Goal: Information Seeking & Learning: Find specific page/section

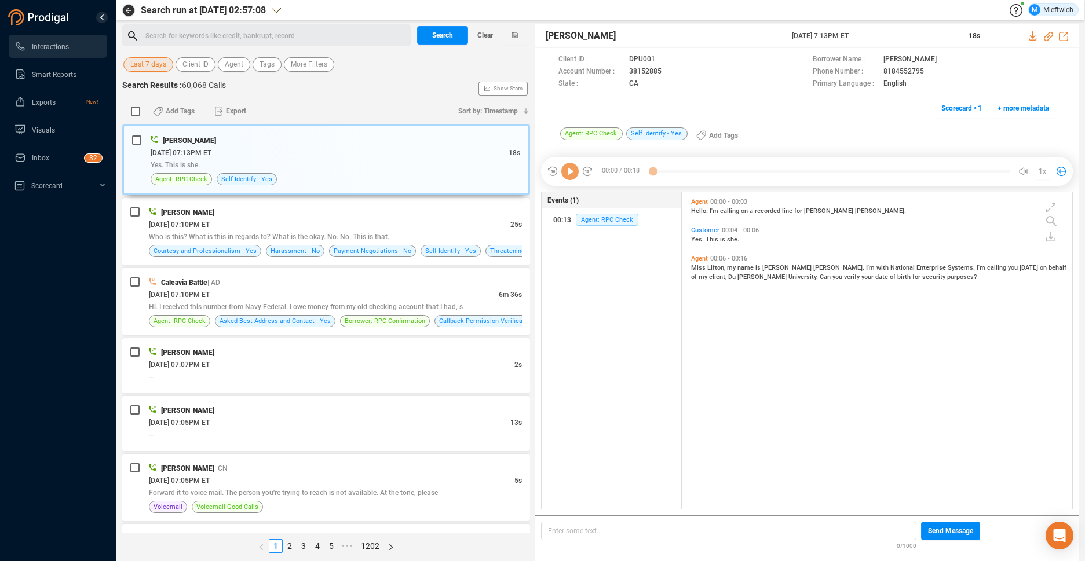
scroll to position [314, 384]
click at [226, 66] on span "Agent" at bounding box center [234, 64] width 19 height 14
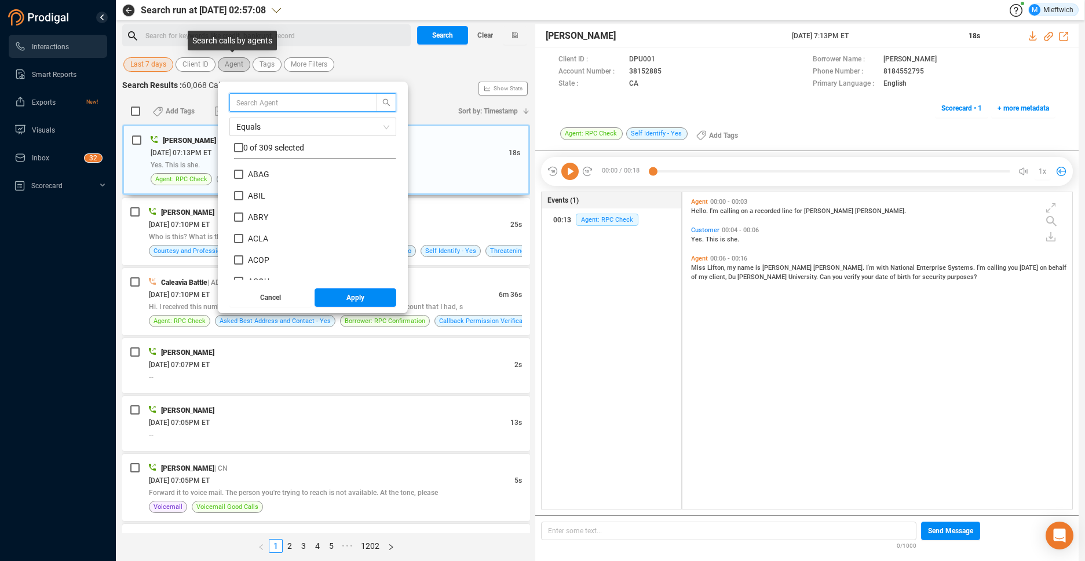
scroll to position [108, 156]
click at [265, 101] on input "text" at bounding box center [297, 102] width 123 height 13
type input "MIBR"
click at [234, 173] on input "MIBR" at bounding box center [238, 174] width 9 height 9
checkbox input "true"
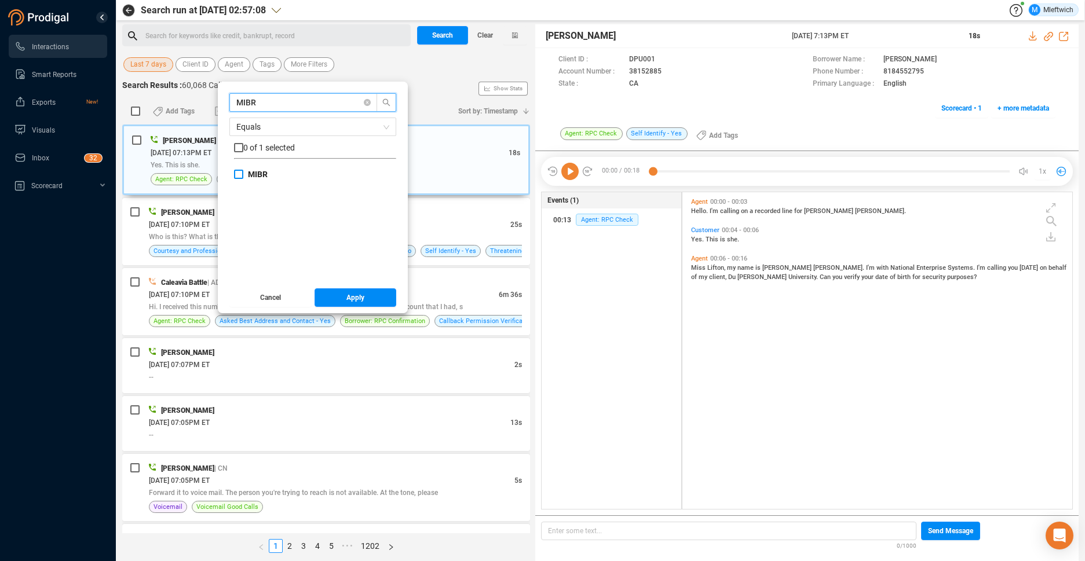
checkbox input "true"
click at [360, 303] on span "Apply" at bounding box center [355, 297] width 18 height 19
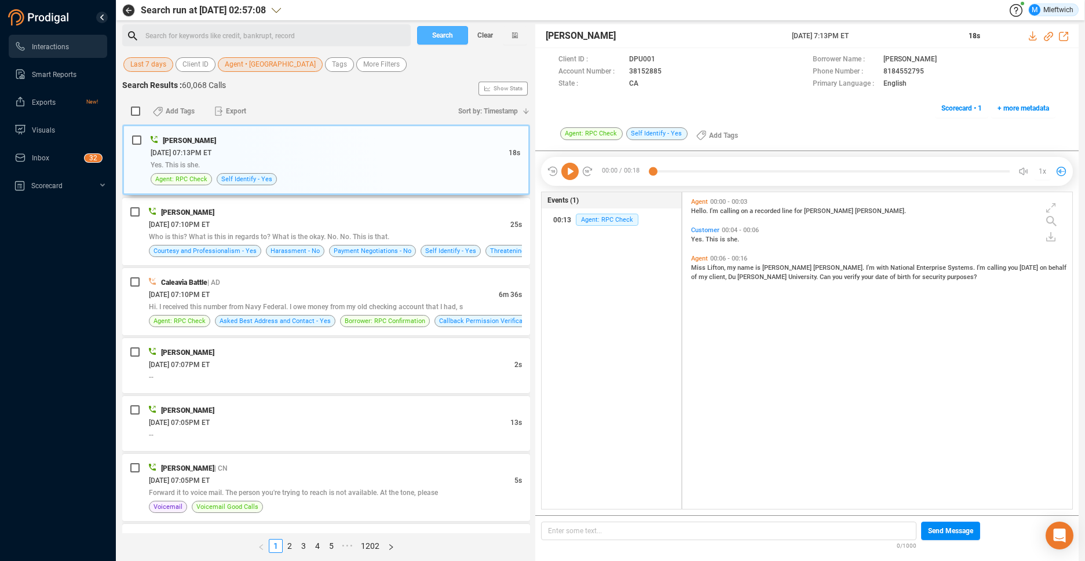
click at [442, 32] on span "Search" at bounding box center [442, 35] width 21 height 19
click at [442, 32] on div "Search Clear" at bounding box center [472, 35] width 116 height 22
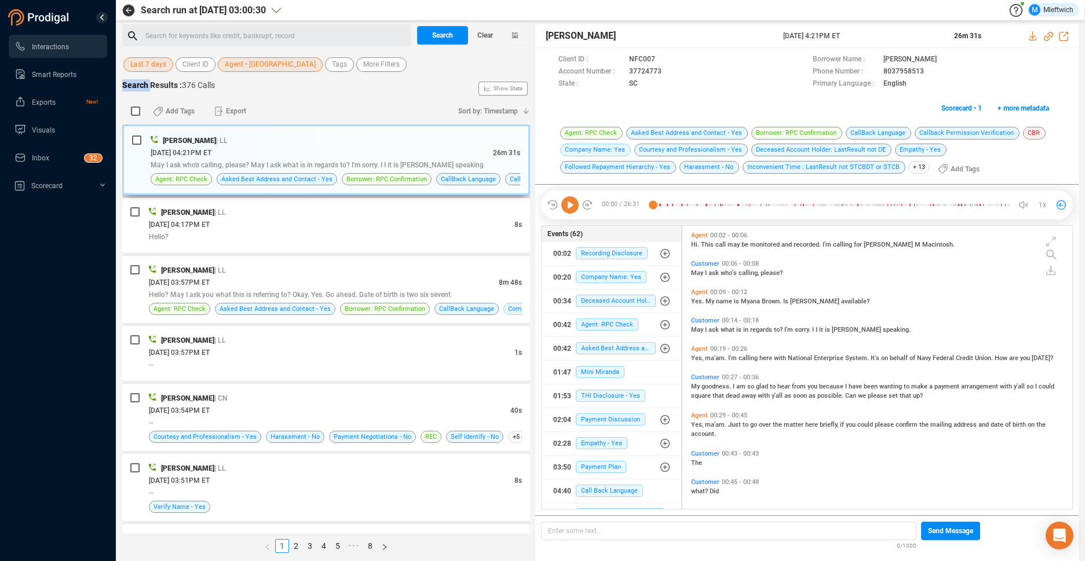
scroll to position [280, 384]
click at [368, 546] on link "8" at bounding box center [370, 546] width 13 height 13
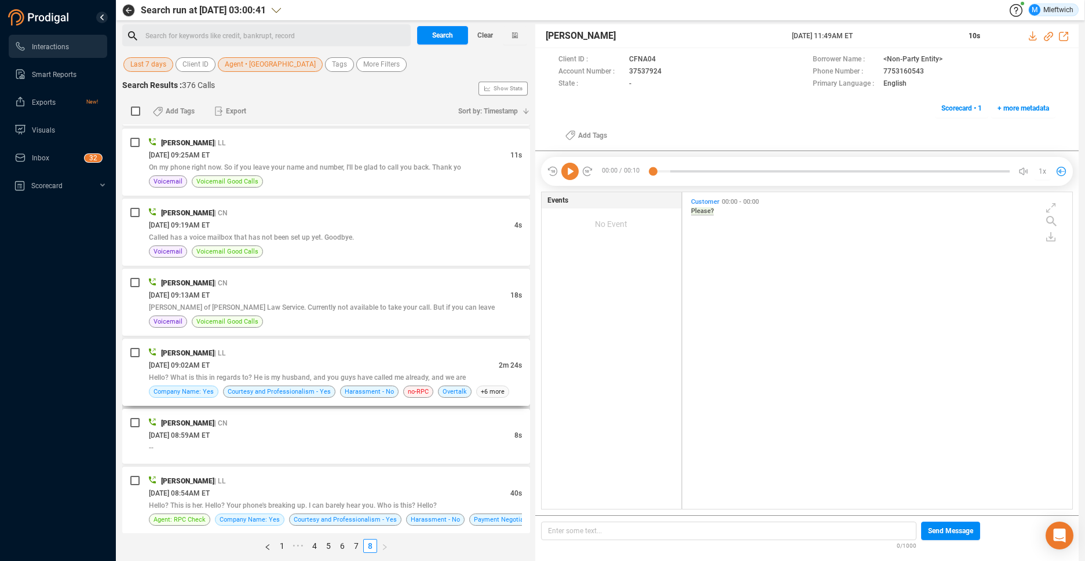
scroll to position [1043, 0]
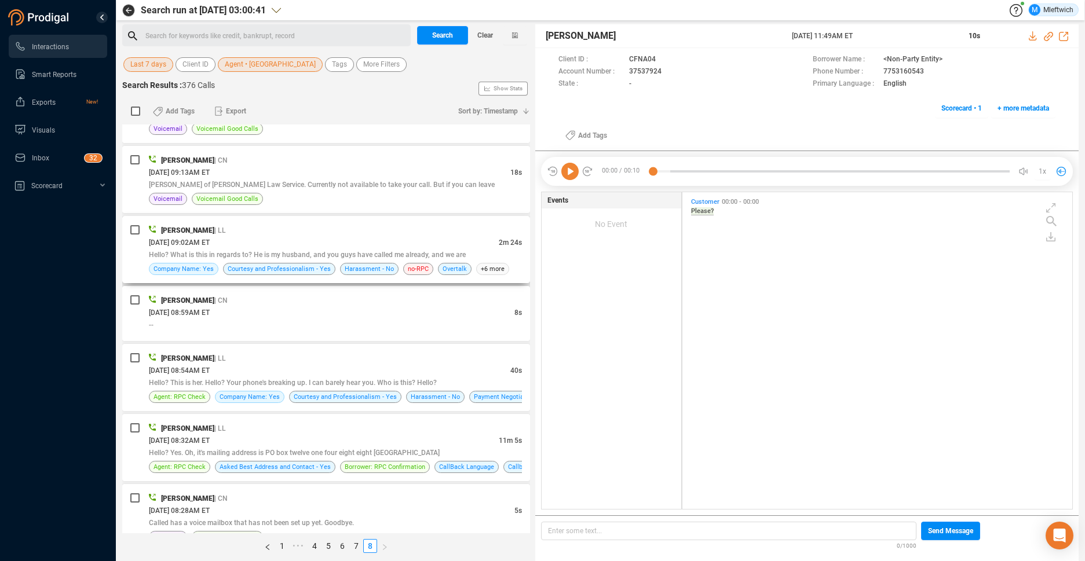
click at [449, 231] on div "[PERSON_NAME] | LL" at bounding box center [335, 230] width 373 height 12
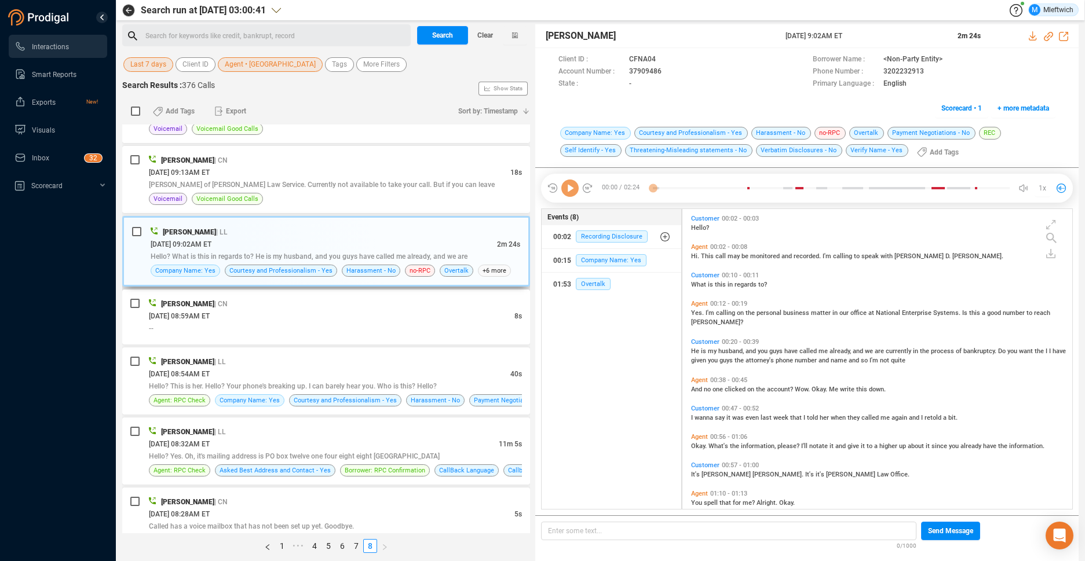
scroll to position [297, 384]
click at [491, 440] on div "[DATE] 08:32AM ET" at bounding box center [324, 444] width 350 height 12
click at [499, 440] on span "11m 5s" at bounding box center [510, 444] width 23 height 8
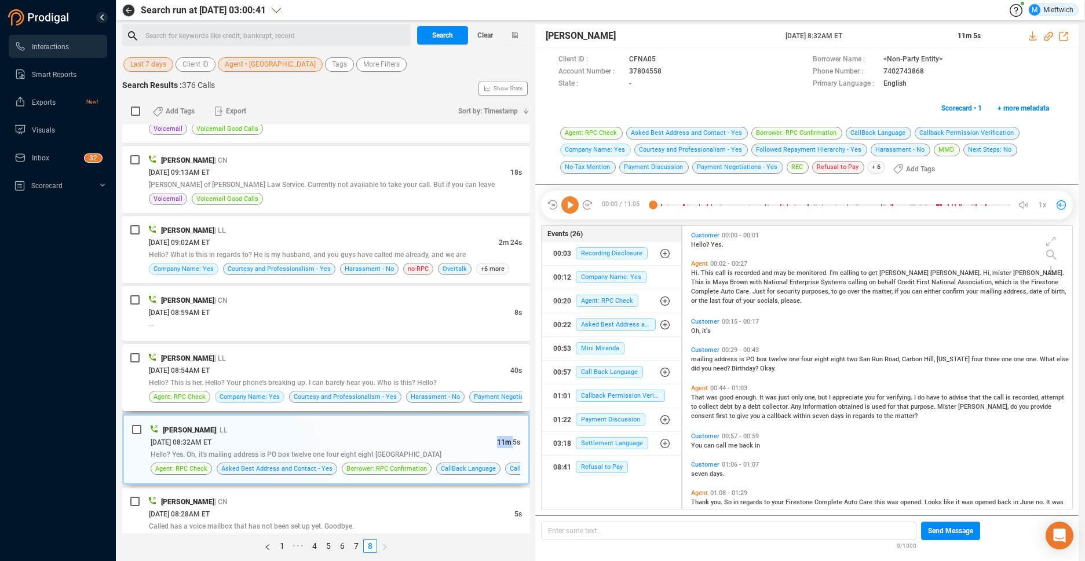
scroll to position [1101, 0]
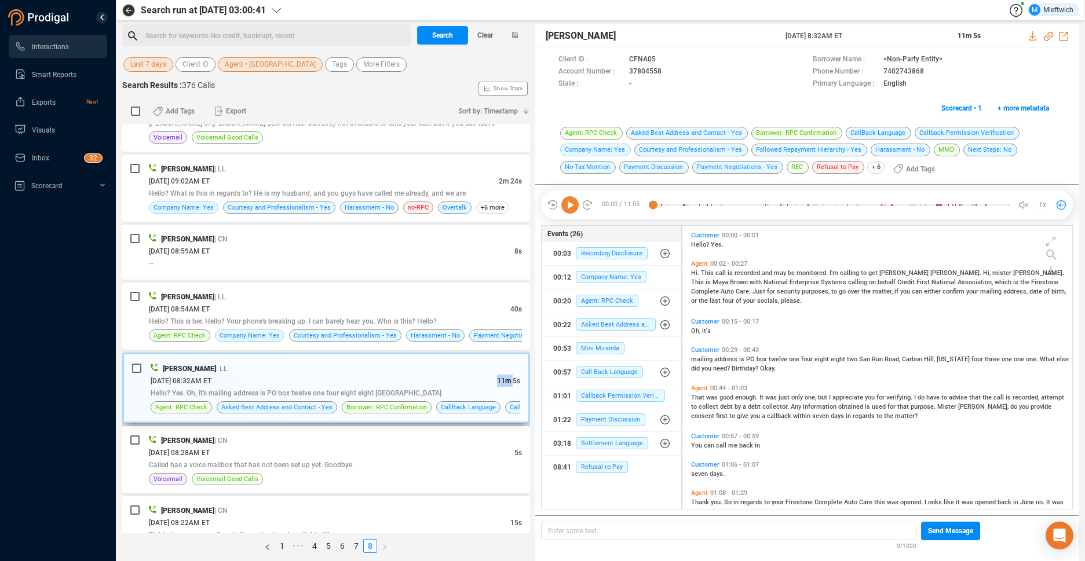
click at [497, 381] on span "11m 5s" at bounding box center [508, 381] width 23 height 8
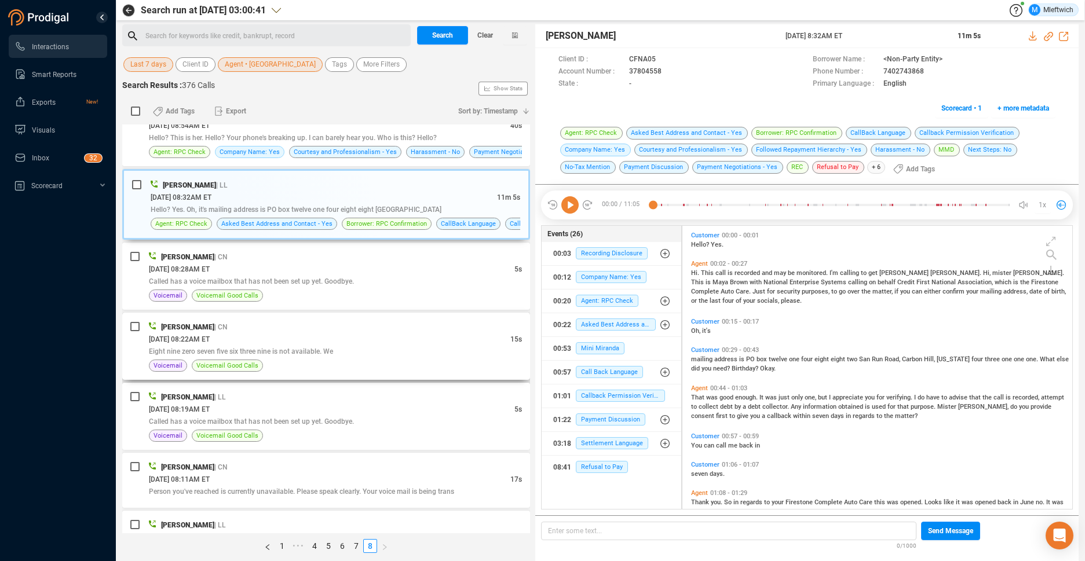
scroll to position [1332, 0]
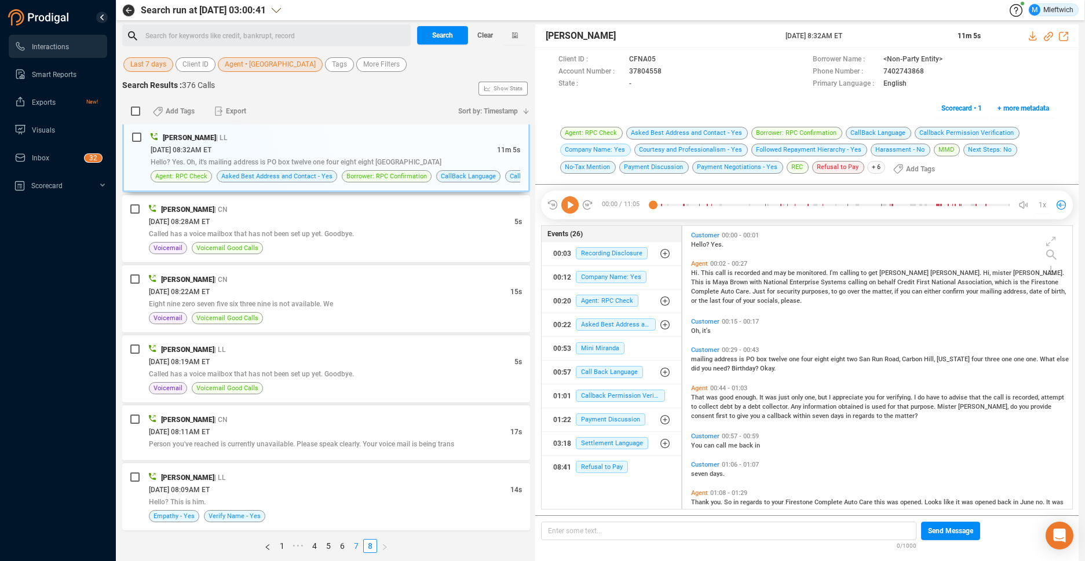
click at [356, 542] on link "7" at bounding box center [356, 546] width 13 height 13
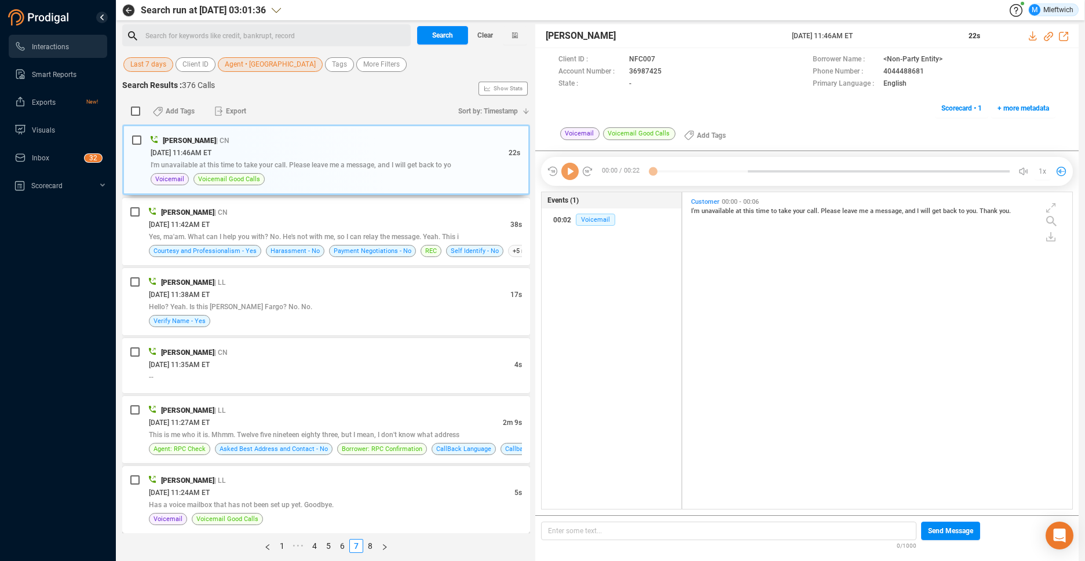
scroll to position [3, 6]
click at [433, 422] on div "[DATE] 11:27AM ET" at bounding box center [326, 423] width 354 height 12
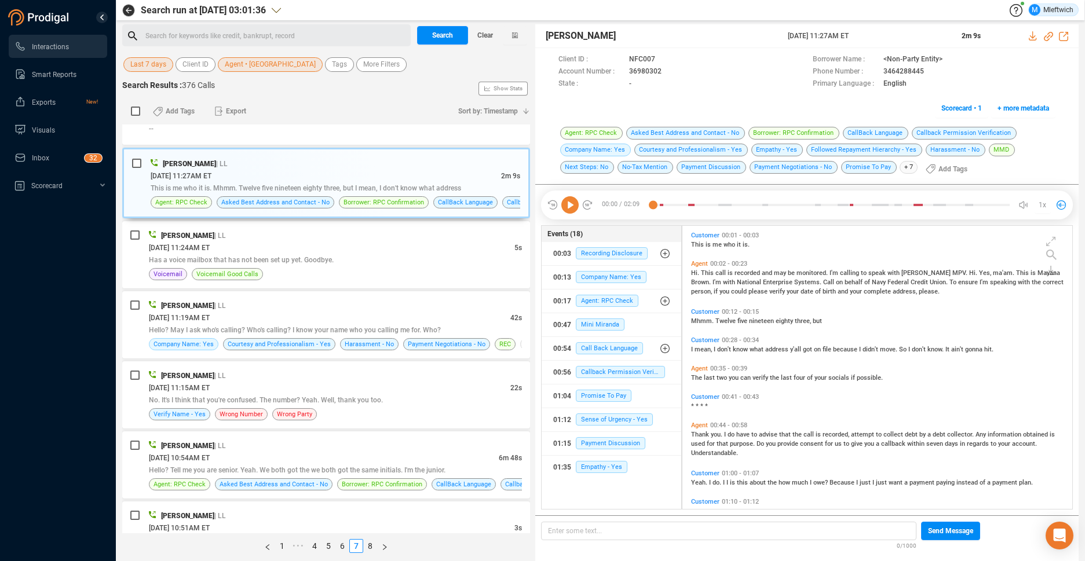
scroll to position [368, 0]
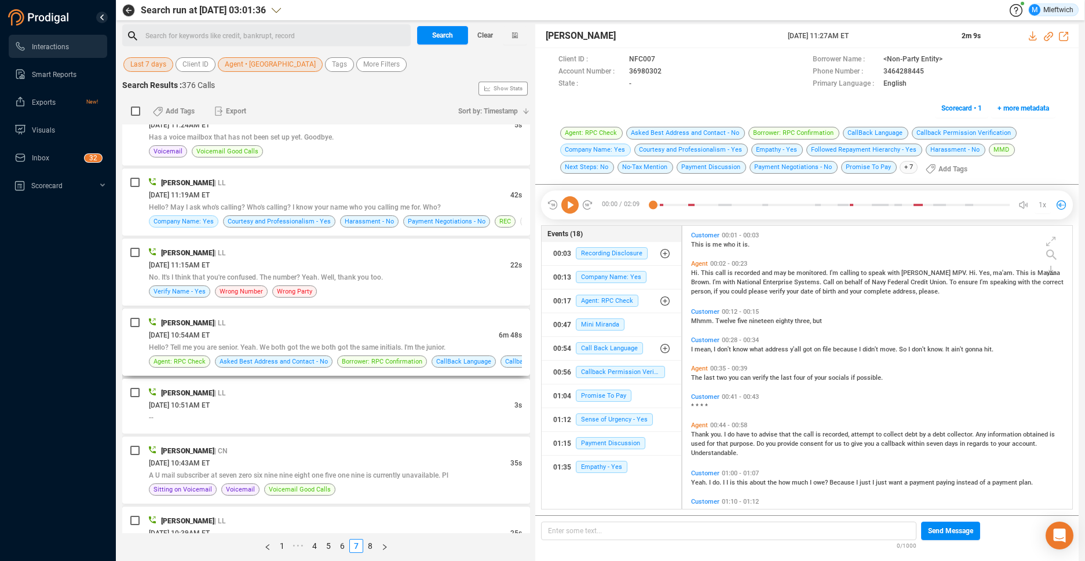
click at [458, 327] on div "[PERSON_NAME] | LL" at bounding box center [335, 323] width 373 height 12
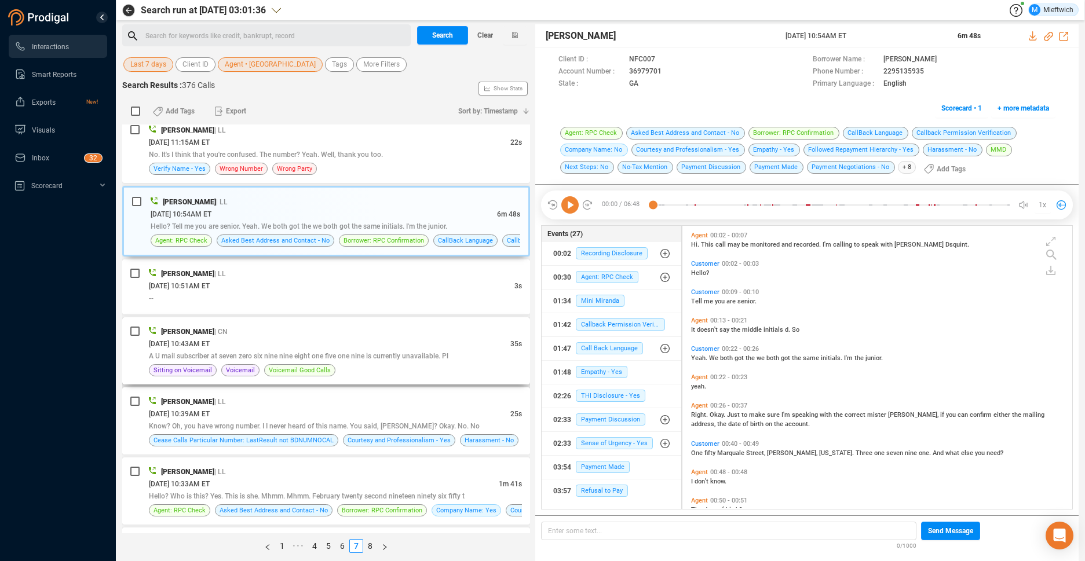
scroll to position [610, 0]
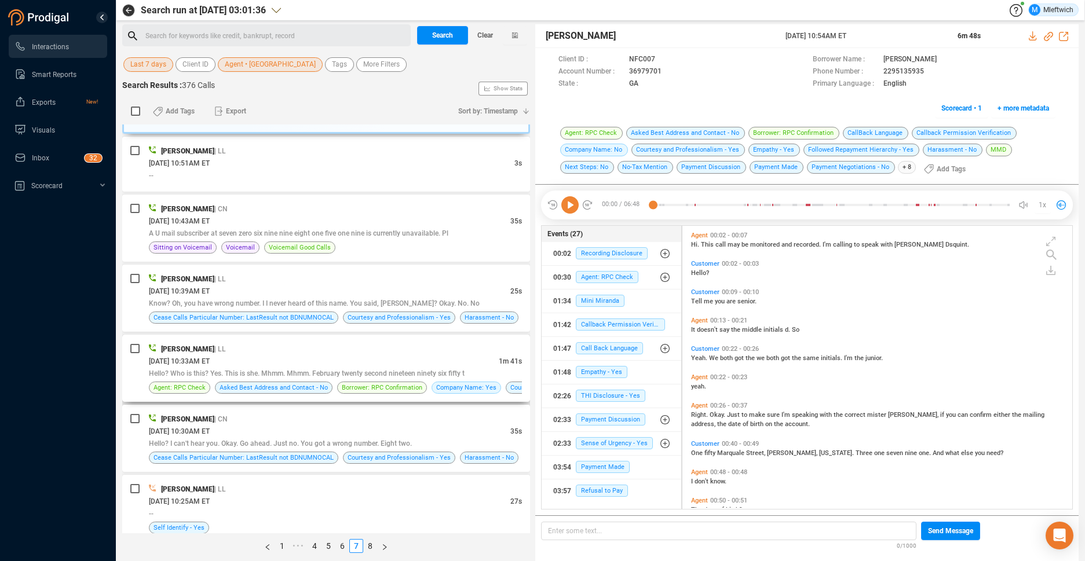
click at [454, 359] on div "[DATE] 10:33AM ET" at bounding box center [324, 361] width 350 height 12
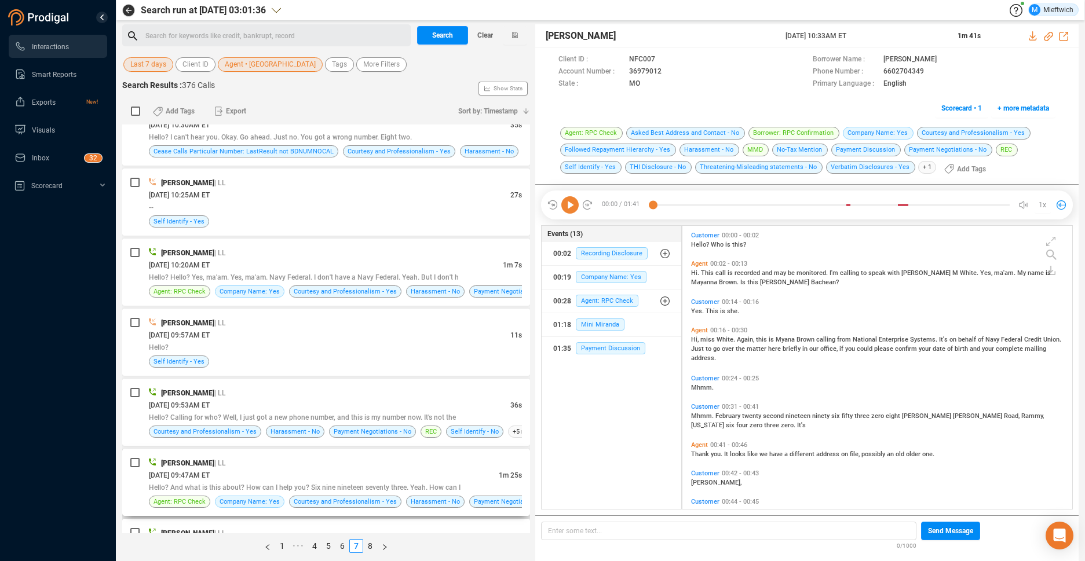
scroll to position [1039, 0]
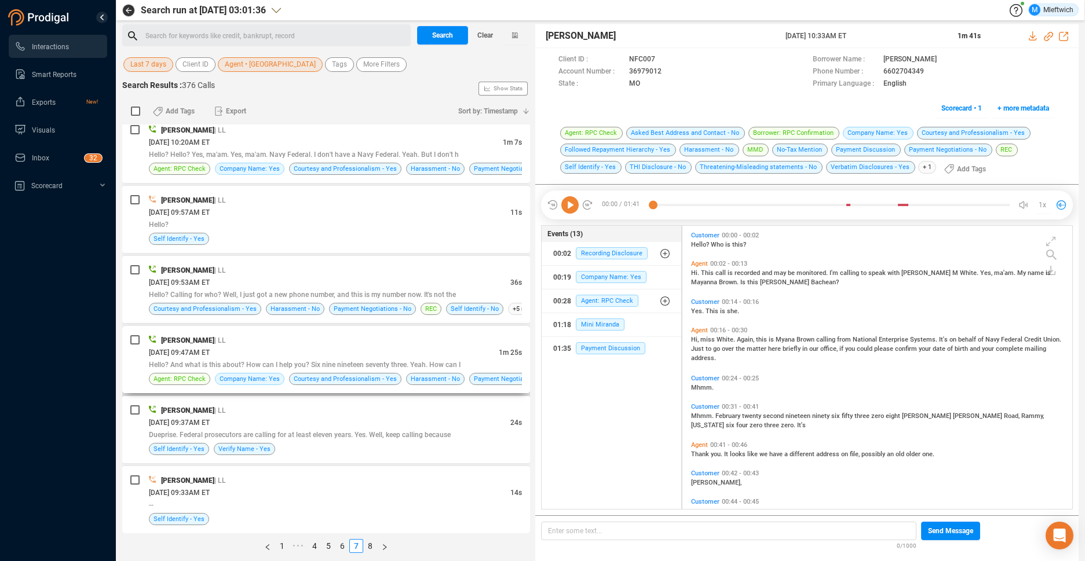
click at [466, 356] on div "[DATE] 09:47AM ET" at bounding box center [324, 352] width 350 height 12
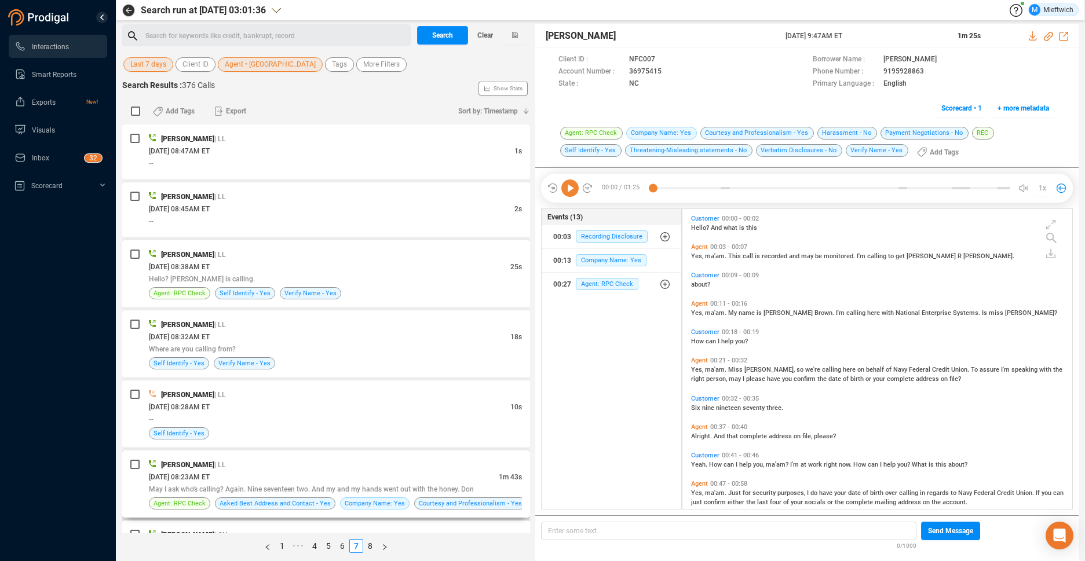
scroll to position [2324, 0]
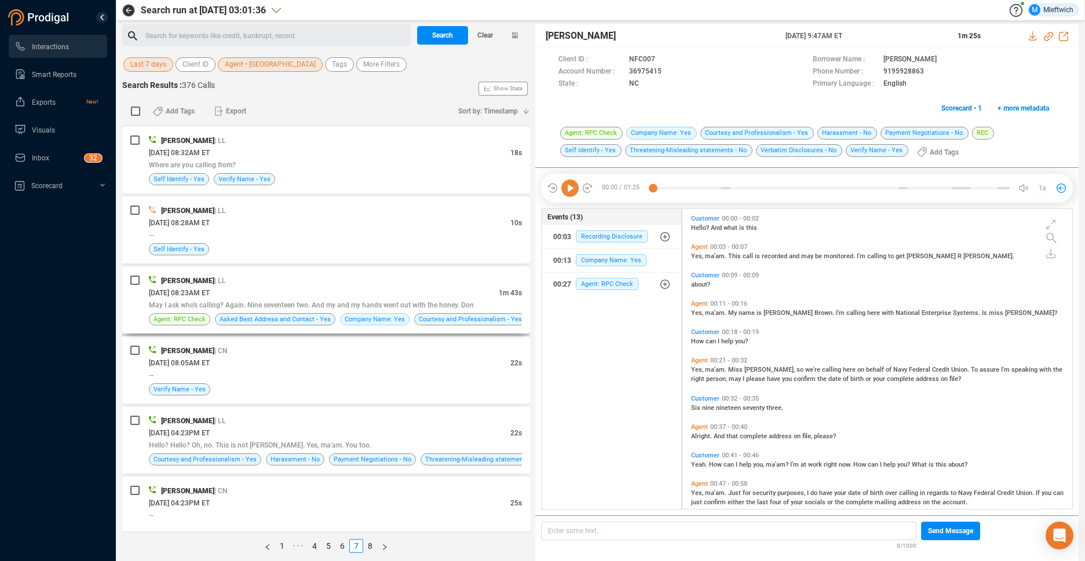
click at [479, 292] on div "[DATE] 08:23AM ET" at bounding box center [324, 293] width 350 height 12
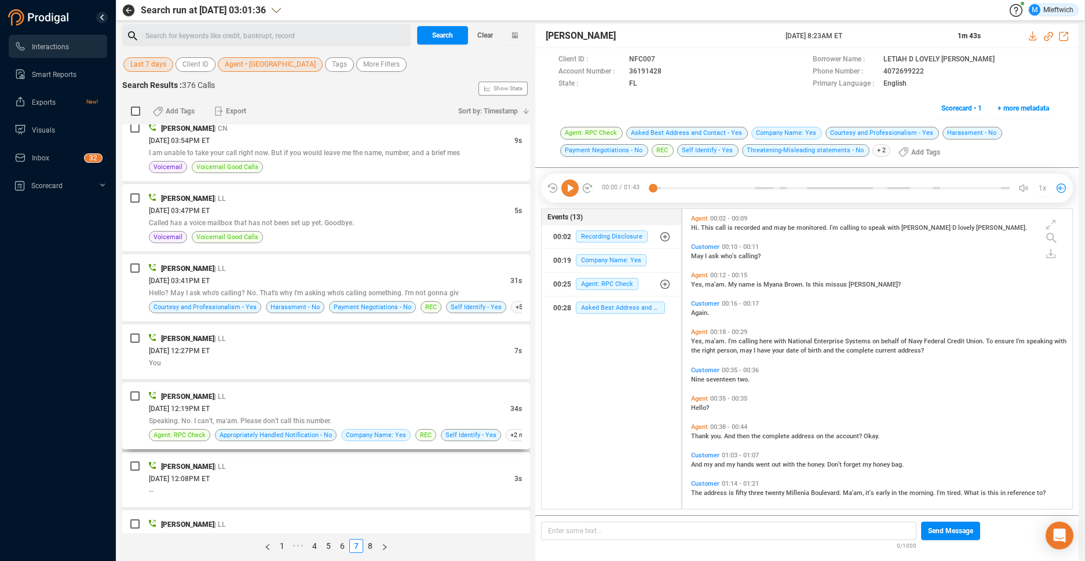
scroll to position [2990, 0]
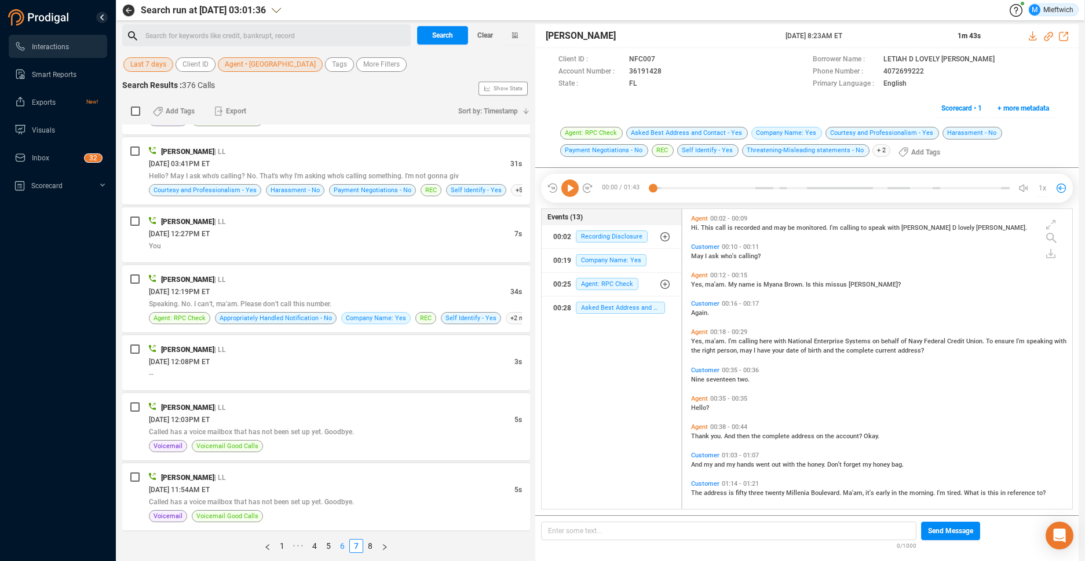
click at [339, 547] on link "6" at bounding box center [342, 546] width 13 height 13
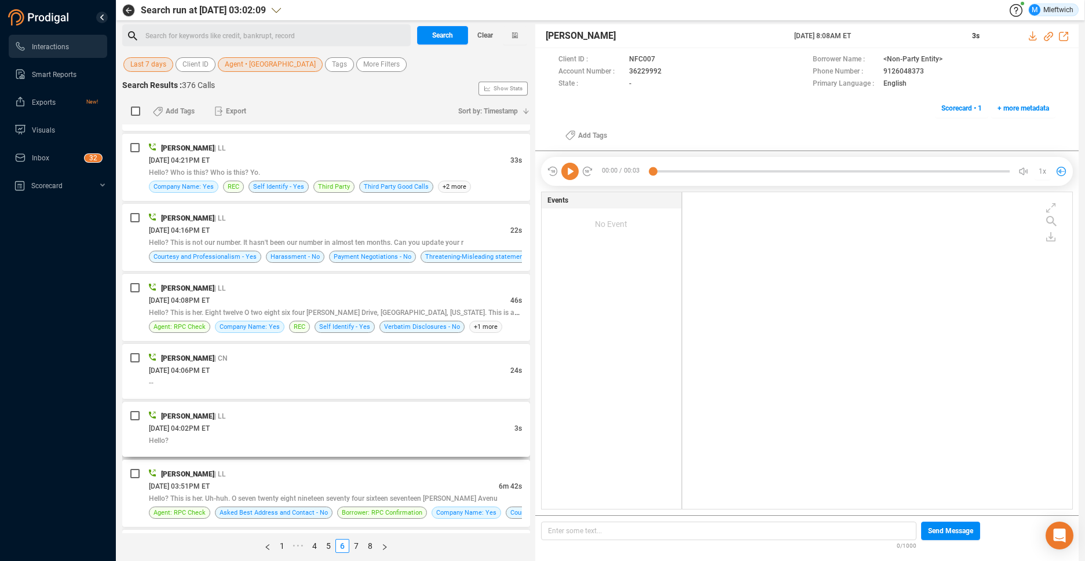
scroll to position [245, 0]
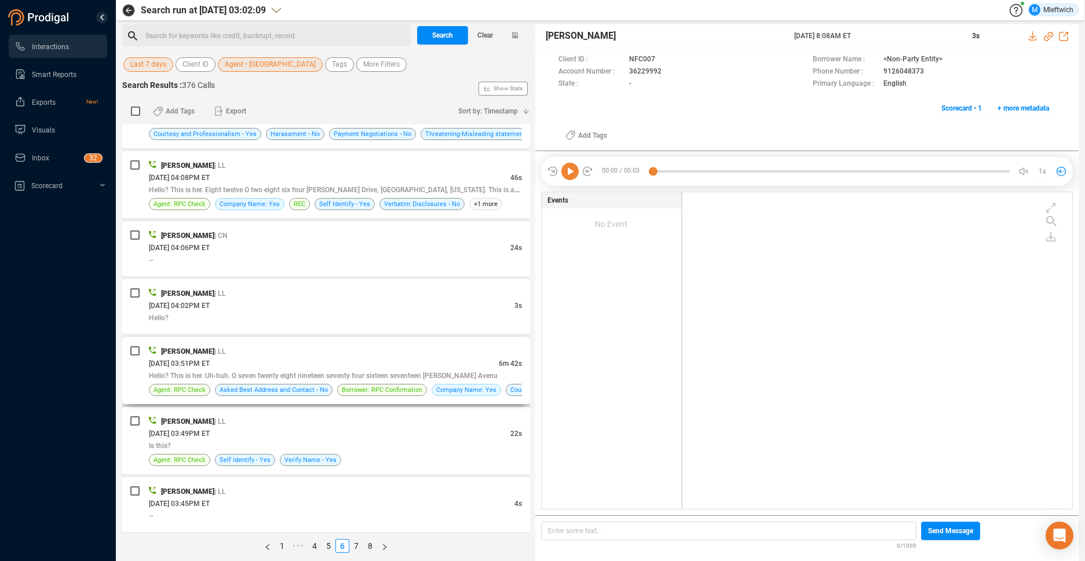
click at [364, 366] on div "[DATE] 03:51PM ET" at bounding box center [324, 363] width 350 height 12
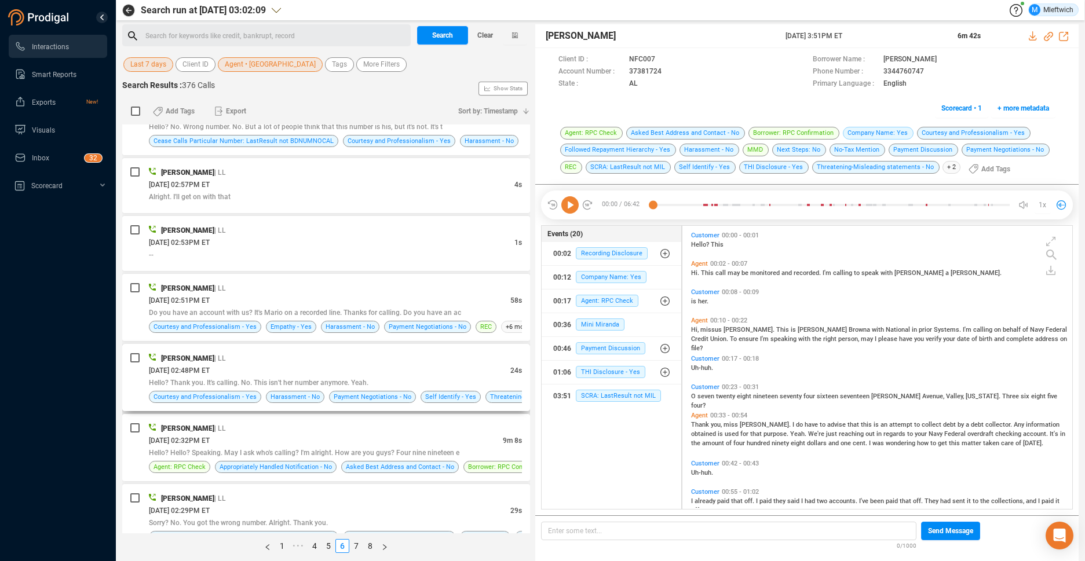
scroll to position [1162, 0]
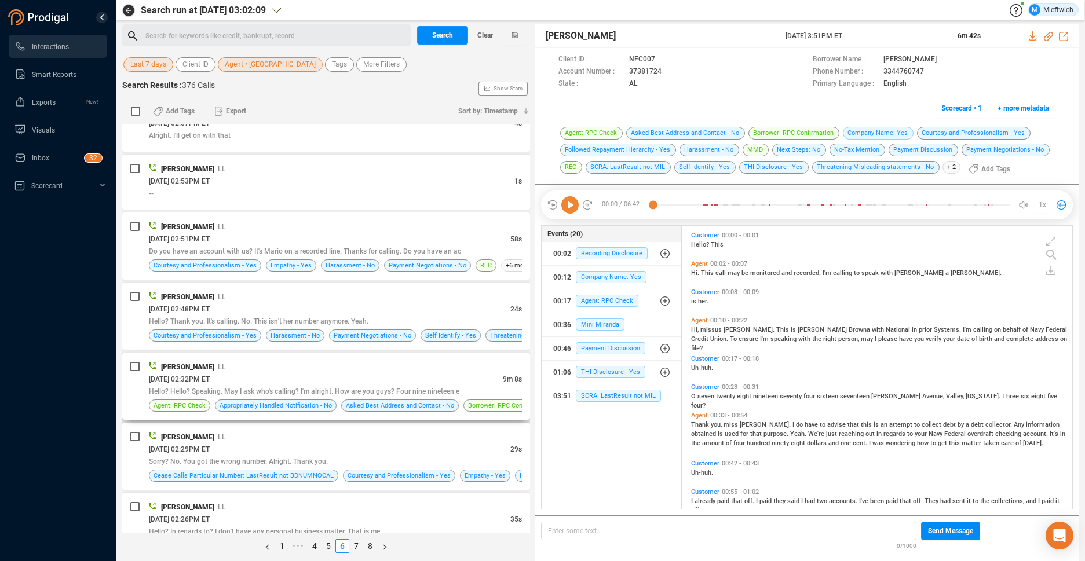
click at [368, 366] on div "[PERSON_NAME] | LL" at bounding box center [335, 367] width 373 height 12
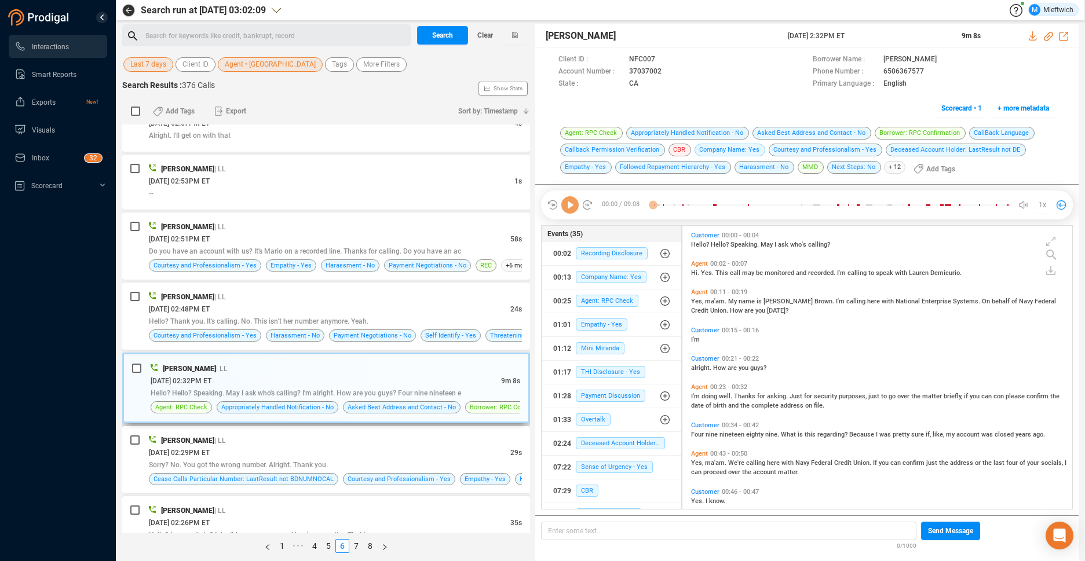
scroll to position [0, 0]
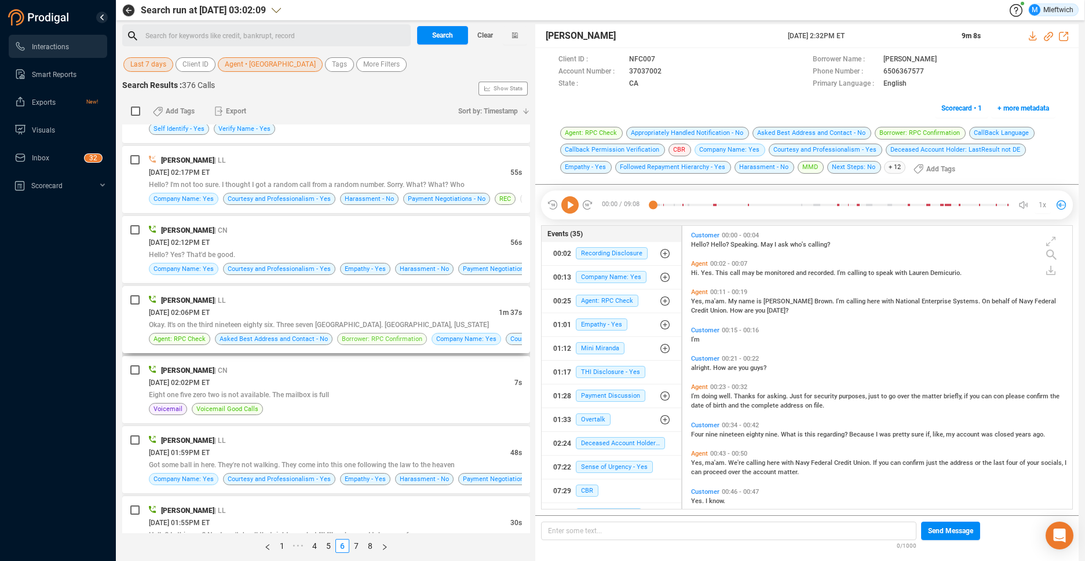
click at [410, 333] on span "Borrower: RPC Confirmation" at bounding box center [382, 339] width 90 height 12
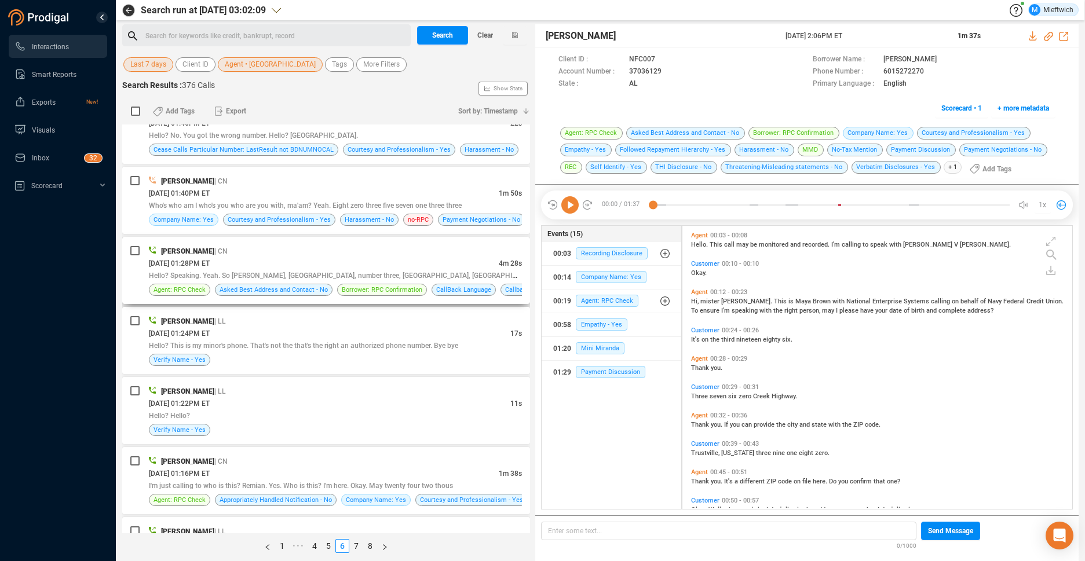
click at [432, 279] on span "Hello? Speaking. Yeah. So [PERSON_NAME], [GEOGRAPHIC_DATA], number three, [GEOG…" at bounding box center [343, 275] width 389 height 9
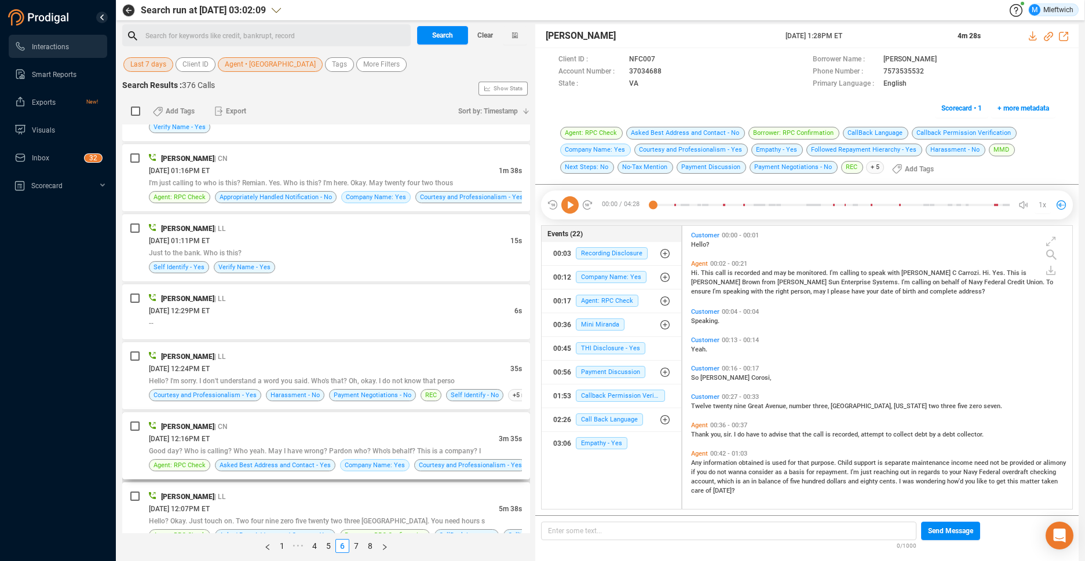
click at [433, 442] on div "[DATE] 12:16PM ET" at bounding box center [324, 439] width 350 height 12
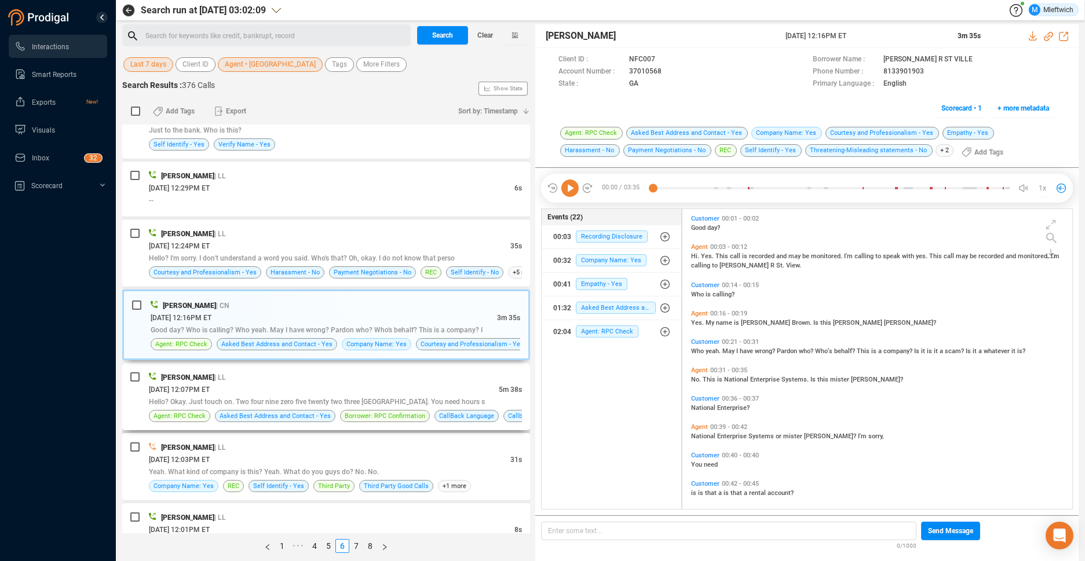
click at [425, 408] on div "[PERSON_NAME] | LL [DATE] 12:07PM ET 5m 38s Hello? Okay. Just touch on. Two fou…" at bounding box center [335, 396] width 373 height 51
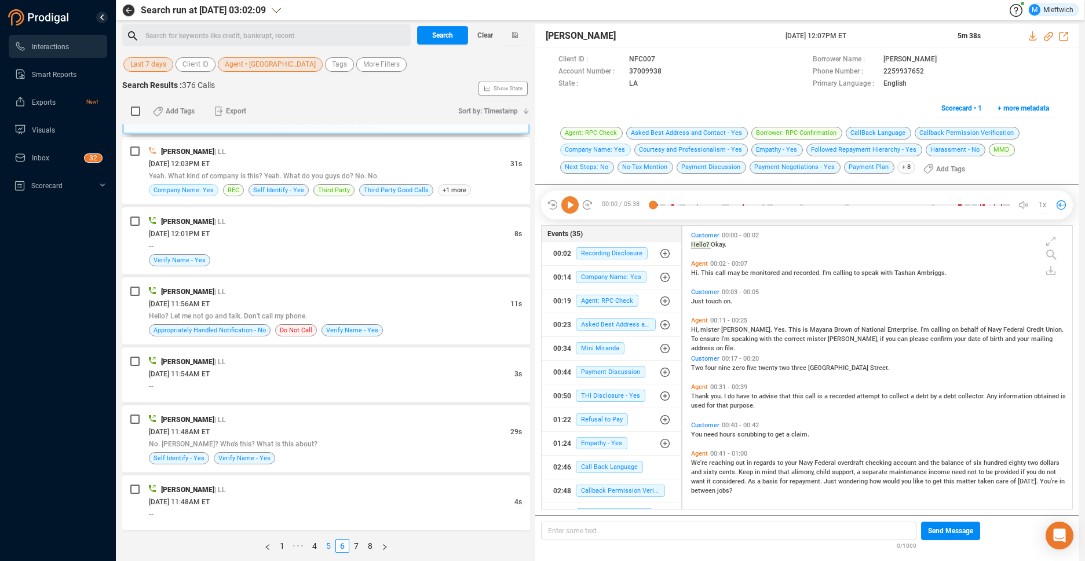
click at [328, 546] on link "5" at bounding box center [328, 546] width 13 height 13
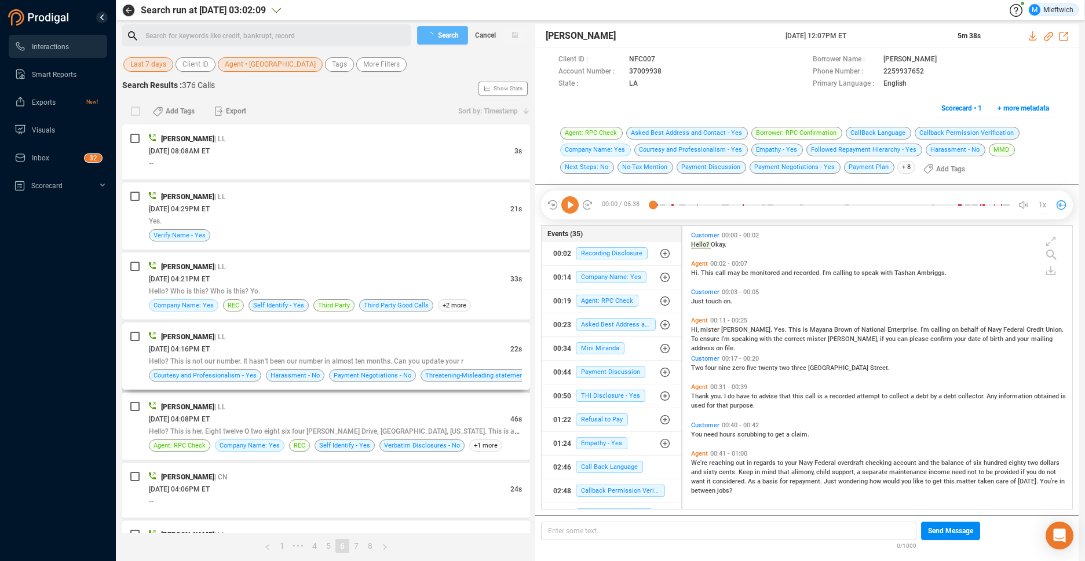
scroll to position [184, 0]
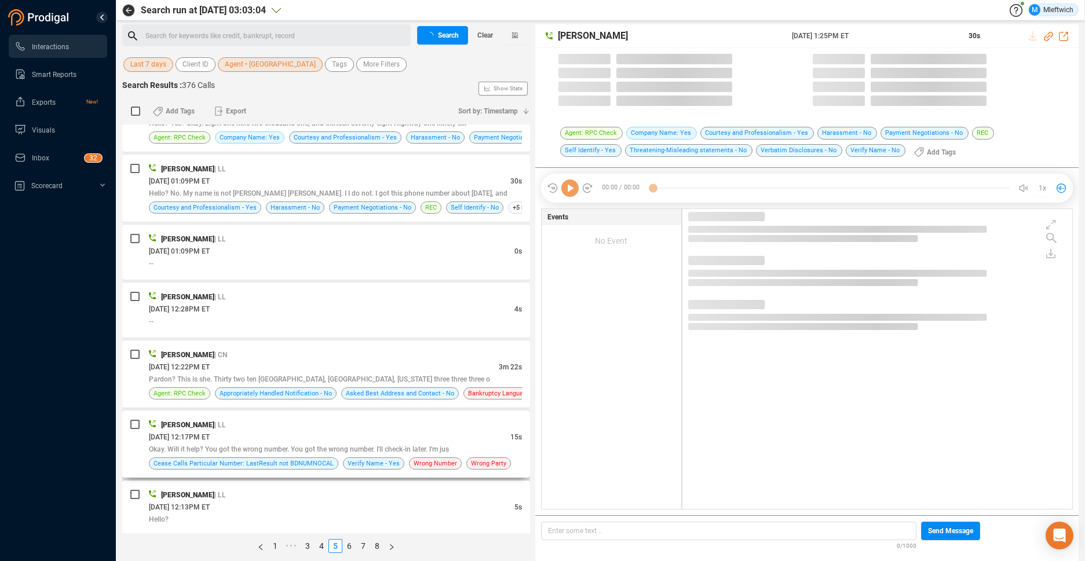
click at [434, 419] on div "[PERSON_NAME] | LL" at bounding box center [335, 425] width 373 height 12
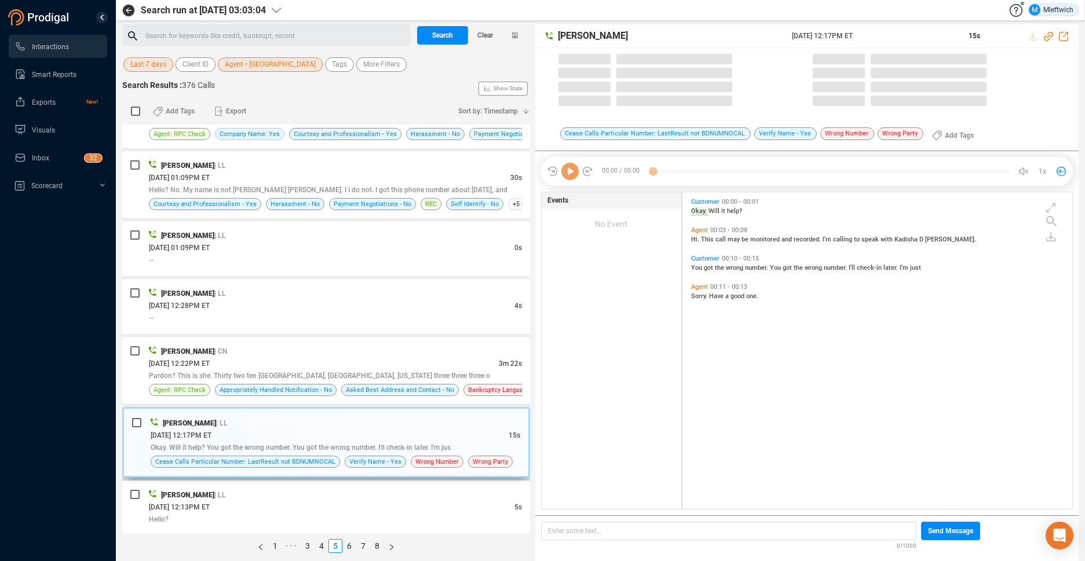
scroll to position [303, 0]
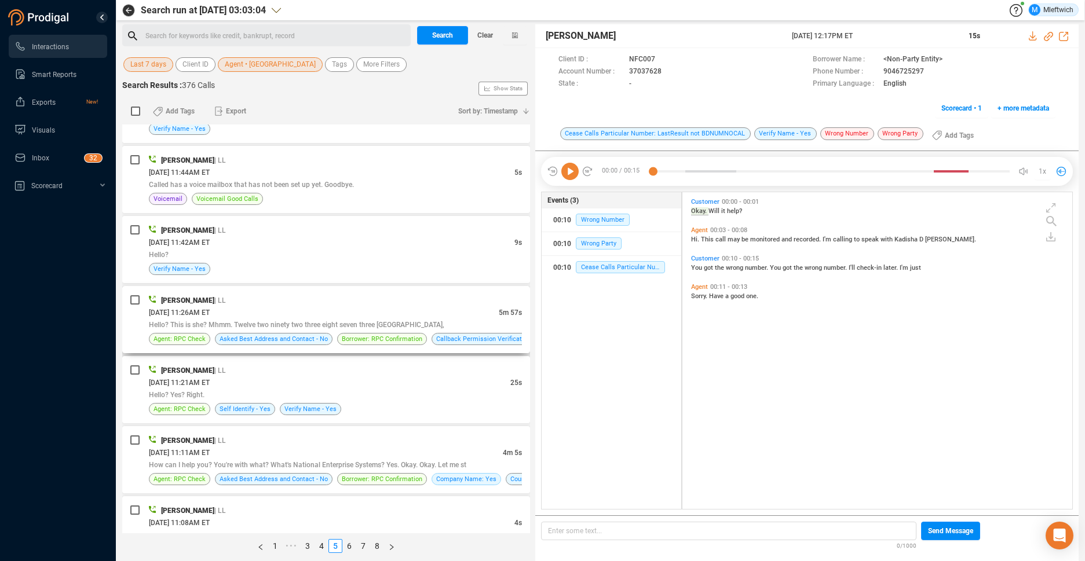
click at [460, 316] on div "[DATE] 11:26AM ET" at bounding box center [324, 312] width 350 height 12
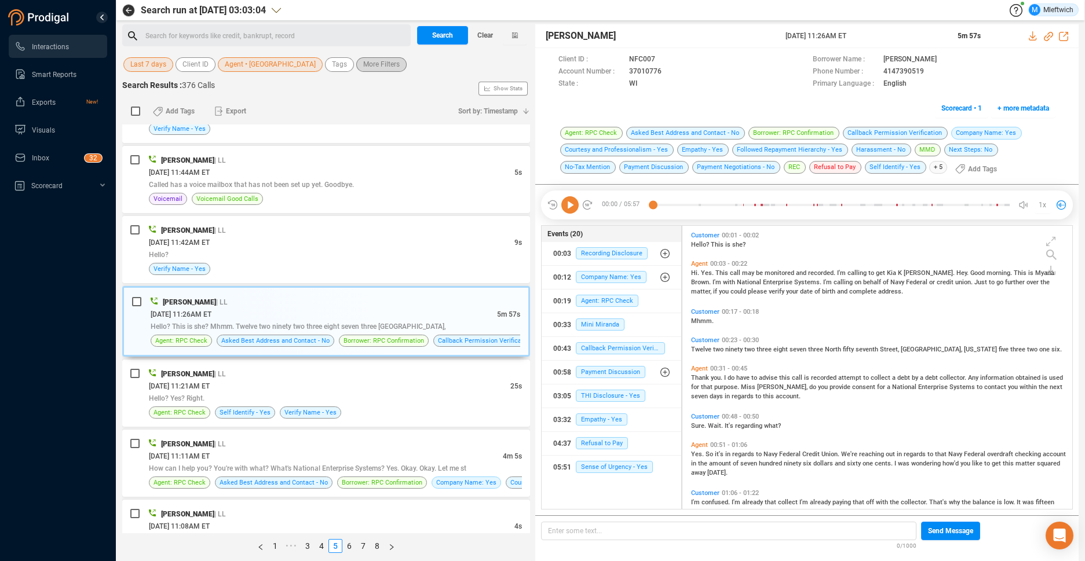
click at [363, 61] on span "More Filters" at bounding box center [381, 64] width 36 height 14
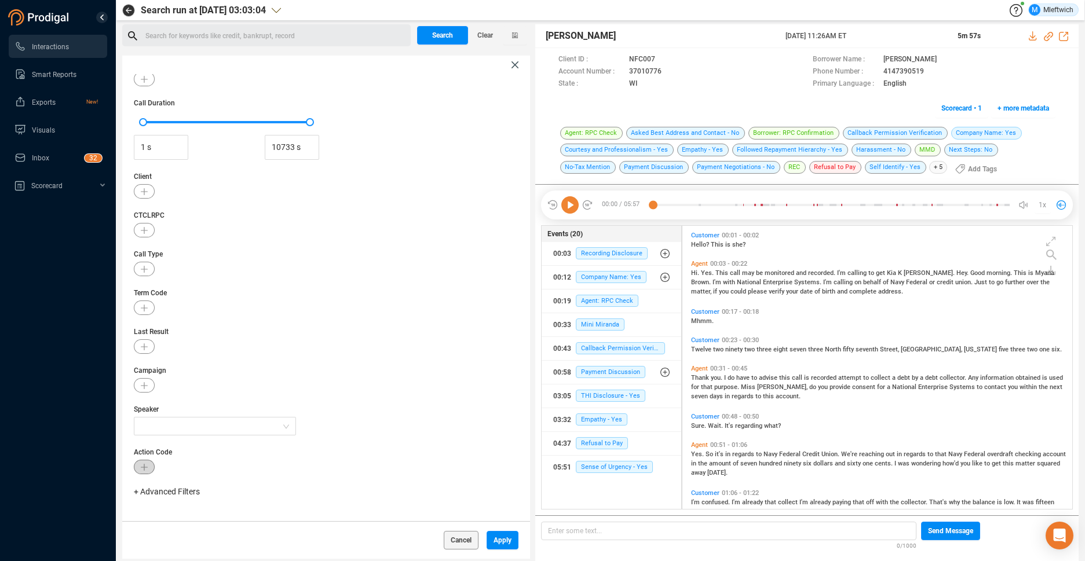
click at [141, 467] on icon "button" at bounding box center [144, 467] width 7 height 7
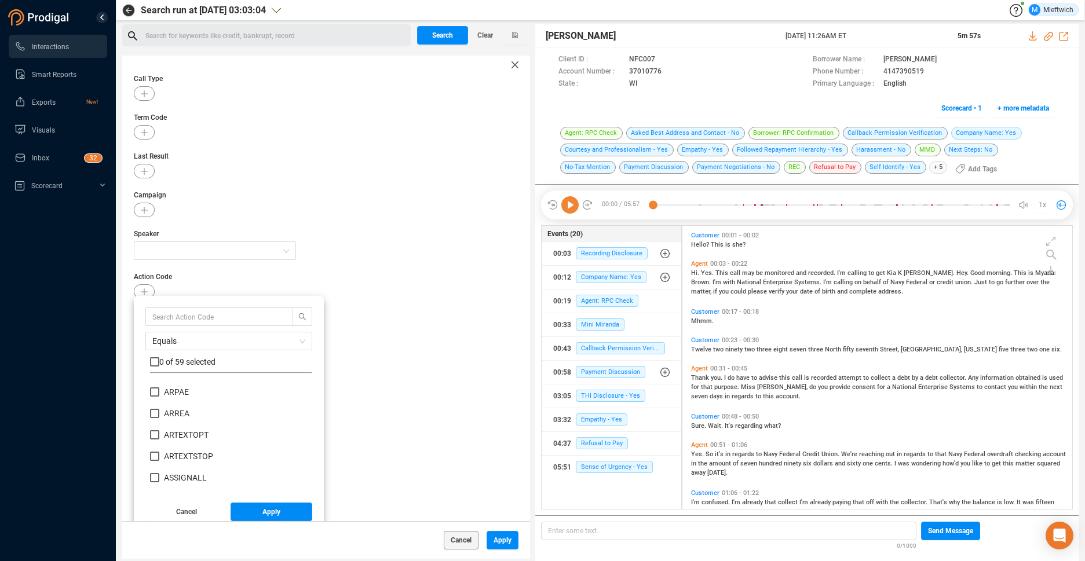
scroll to position [184, 0]
drag, startPoint x: 271, startPoint y: 322, endPoint x: 270, endPoint y: 330, distance: 7.6
click at [270, 327] on div "Equals 0 of 59 selected ARREA ARTEXTOPT ARTEXTSTOP ASSIGNALL AT [PERSON_NAME] B…" at bounding box center [228, 401] width 167 height 187
type input "F"
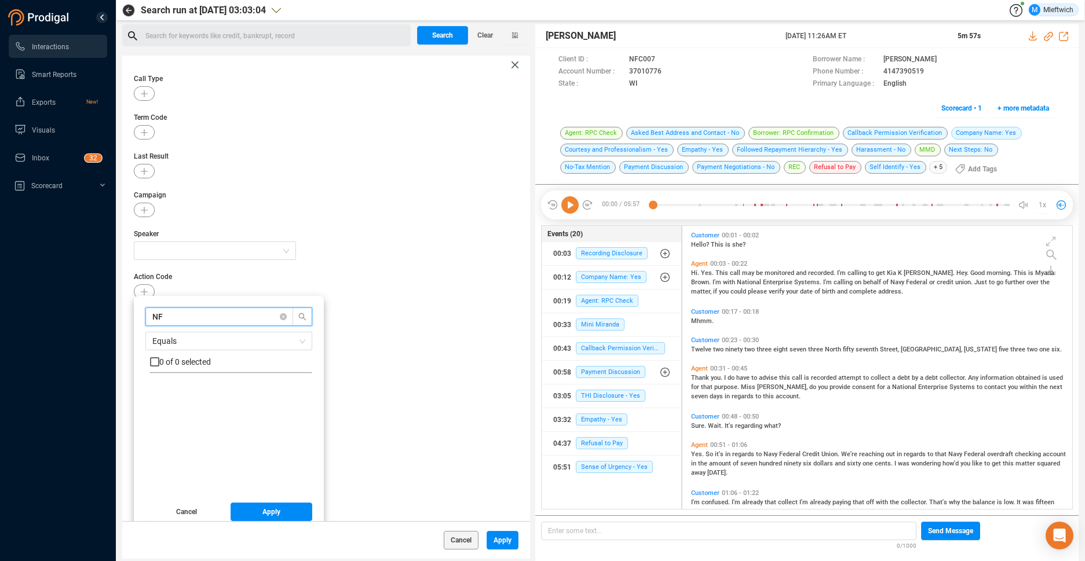
type input "N"
click at [397, 331] on div "Call Date Last 7 days Client ID Agent Agent • MIBR Tags State Call Duration 1 s…" at bounding box center [326, 297] width 408 height 447
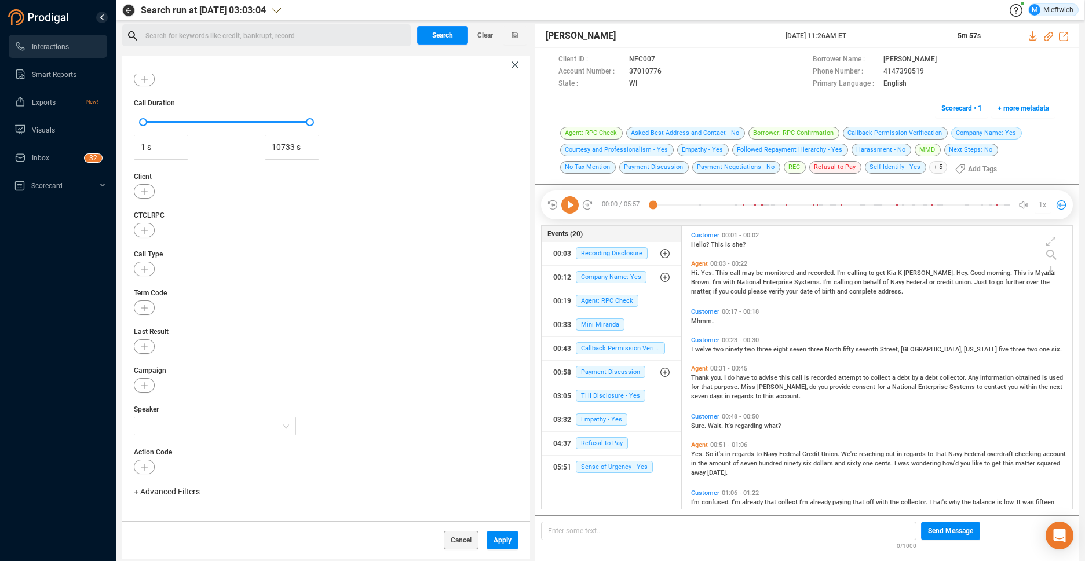
click at [134, 492] on span "+ Advanced Filters" at bounding box center [167, 491] width 66 height 9
click at [167, 376] on span "Client ID" at bounding box center [160, 379] width 30 height 9
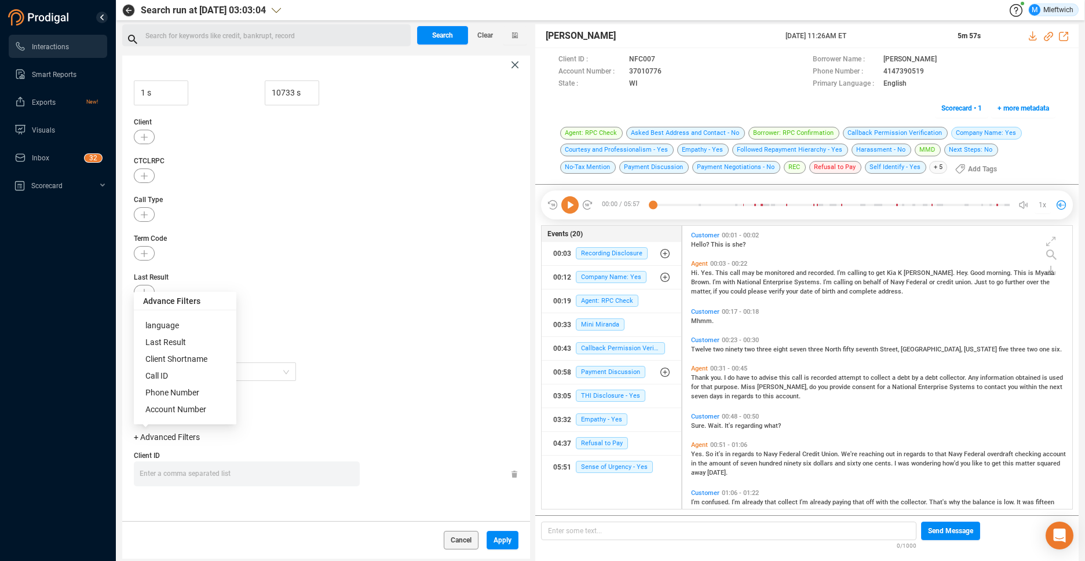
click at [375, 397] on span "Action Code" at bounding box center [326, 398] width 385 height 10
click at [181, 469] on div "Enter a comma separated list ﻿" at bounding box center [250, 474] width 220 height 25
